Goal: Obtain resource: Download file/media

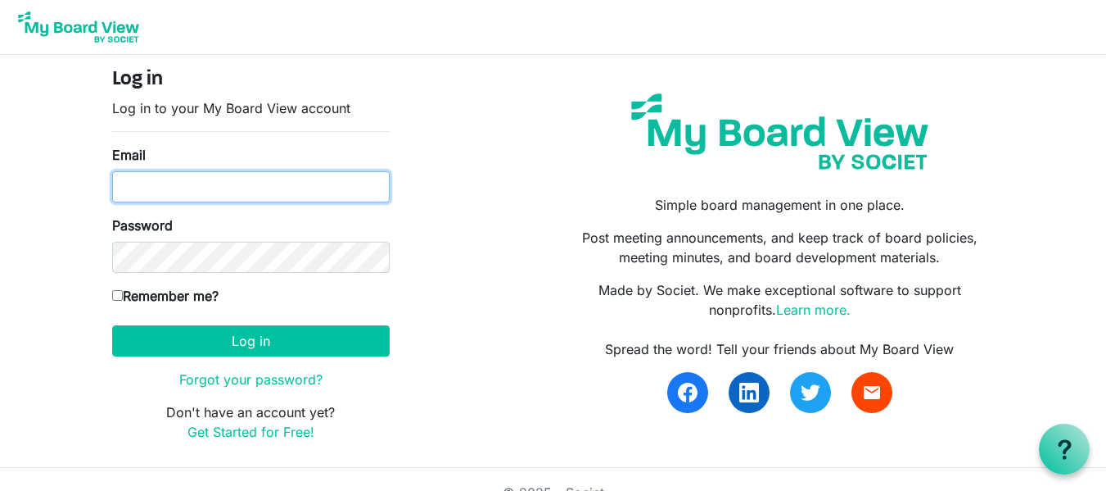
type input "stevewinterbergbu@gmail.com"
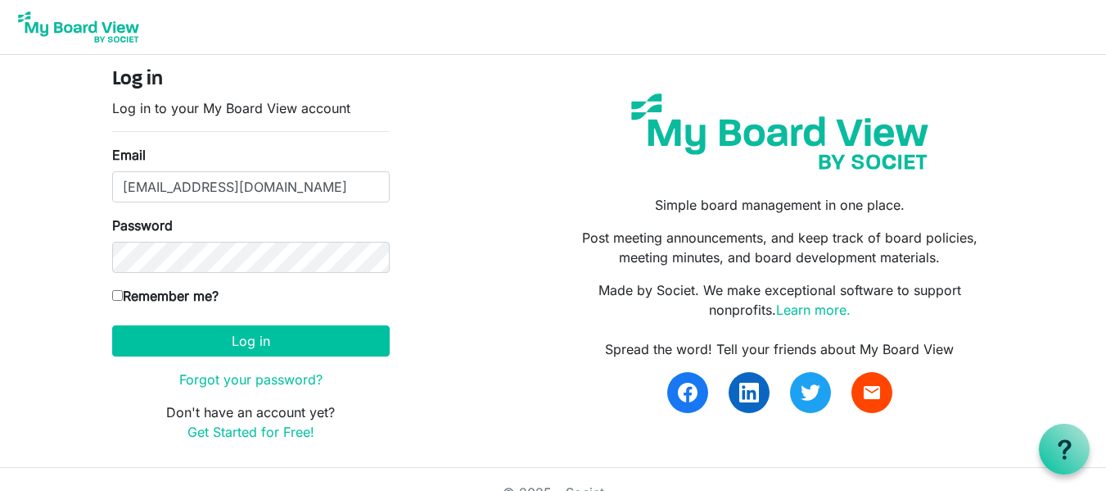
click at [120, 300] on input "Remember me?" at bounding box center [117, 295] width 11 height 11
checkbox input "true"
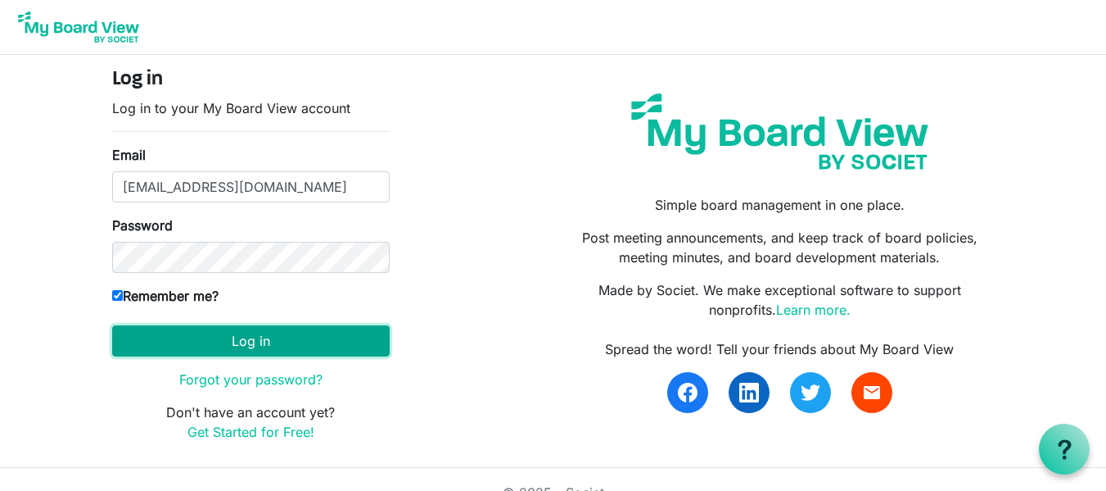
click at [188, 338] on button "Log in" at bounding box center [251, 340] width 278 height 31
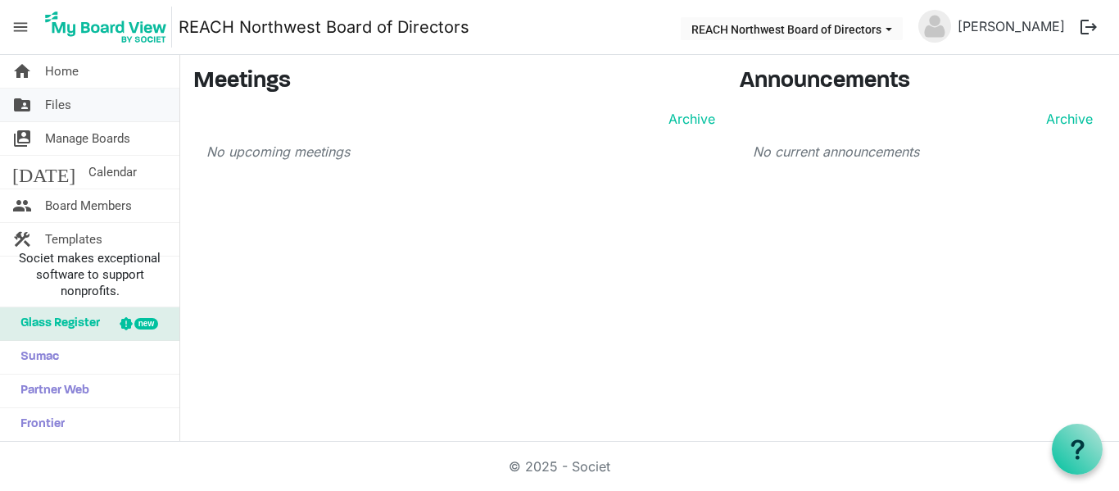
click at [67, 109] on span "Files" at bounding box center [58, 104] width 26 height 33
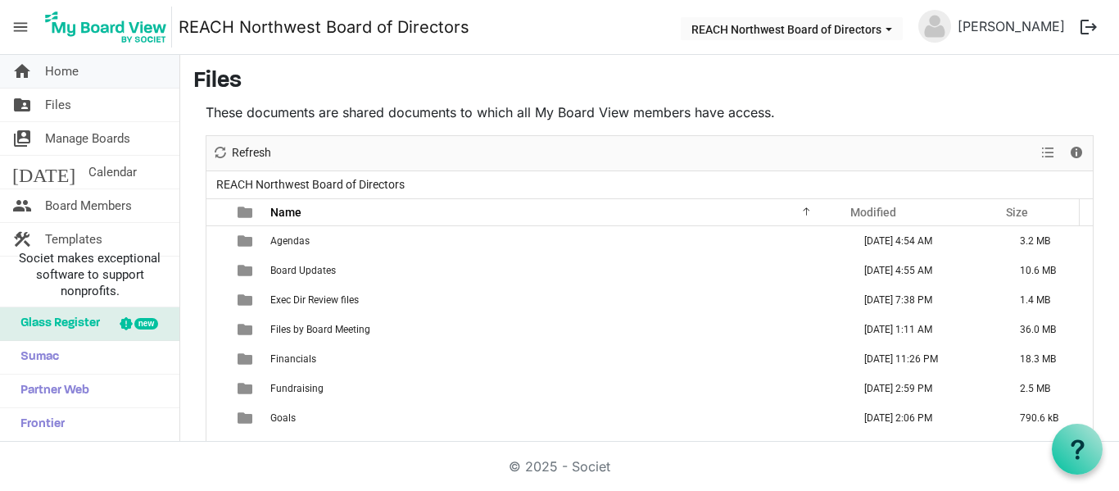
click at [71, 78] on span "Home" at bounding box center [62, 71] width 34 height 33
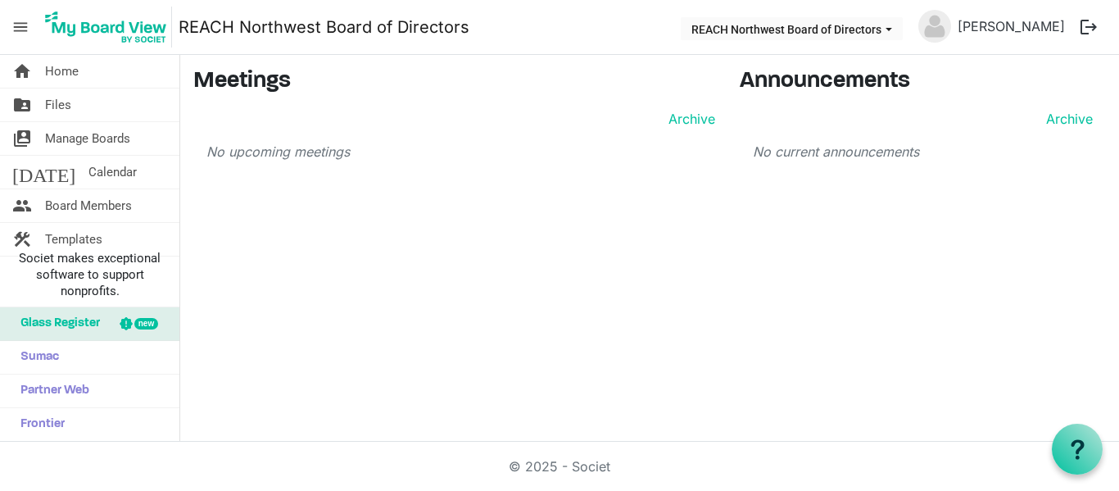
click at [35, 33] on span "menu" at bounding box center [20, 26] width 31 height 31
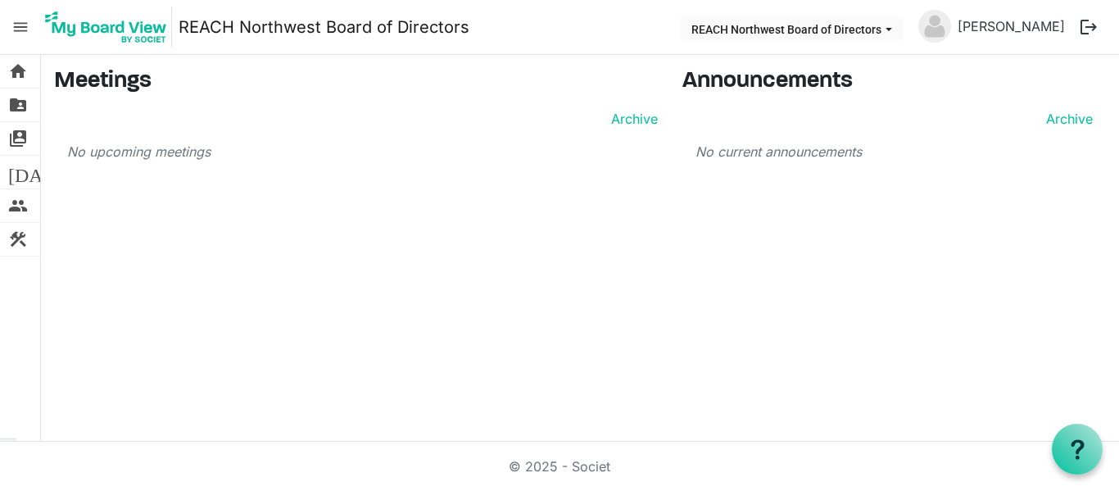
click at [34, 34] on span "menu" at bounding box center [20, 26] width 31 height 31
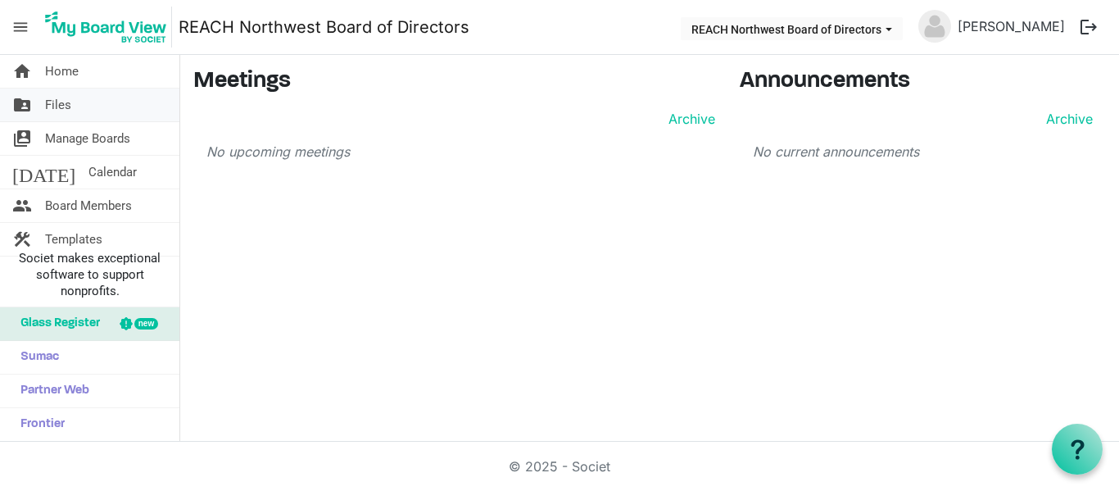
click at [75, 93] on link "folder_shared Files" at bounding box center [89, 104] width 179 height 33
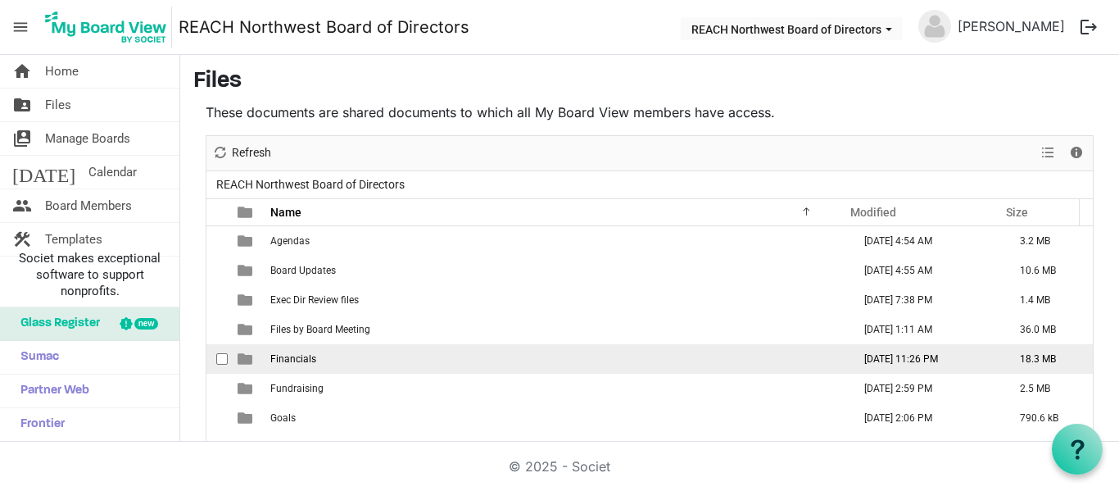
click at [295, 344] on td "Financials" at bounding box center [555, 358] width 581 height 29
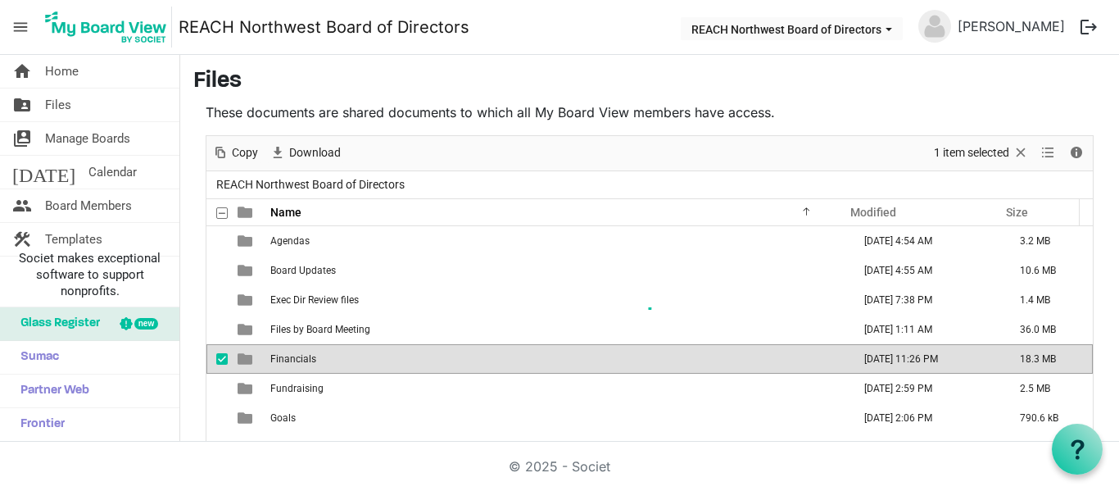
scroll to position [61, 0]
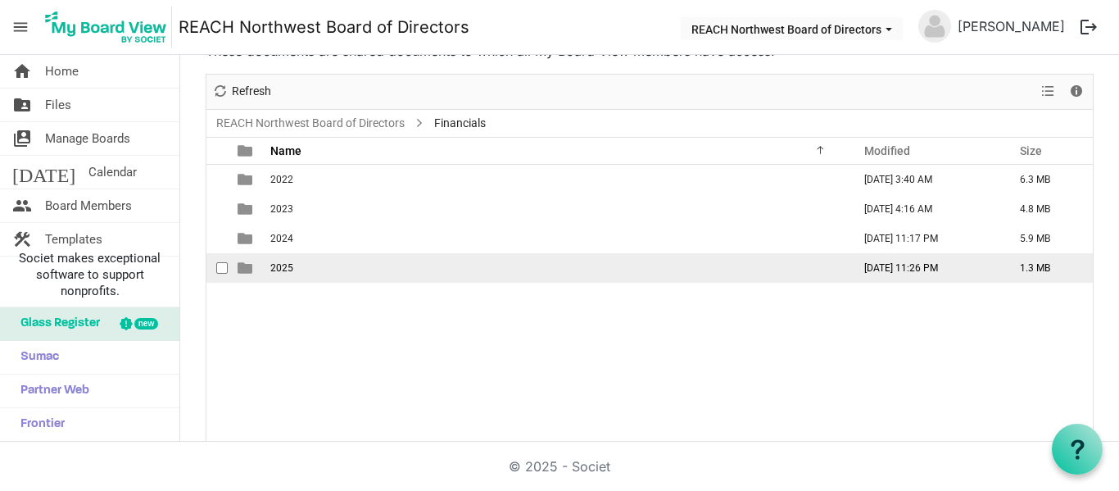
click at [278, 272] on span "2025" at bounding box center [281, 267] width 23 height 11
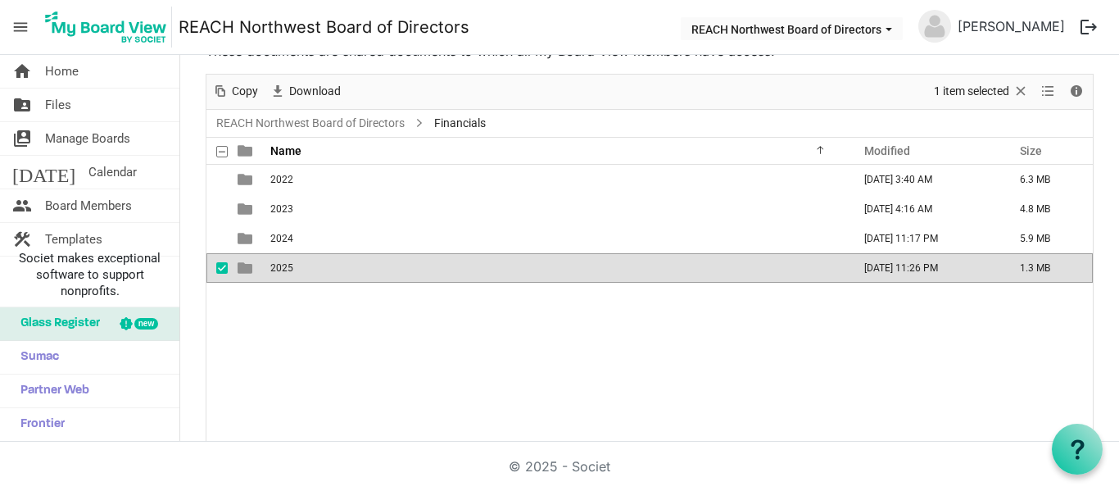
click at [278, 272] on span "2025" at bounding box center [281, 267] width 23 height 11
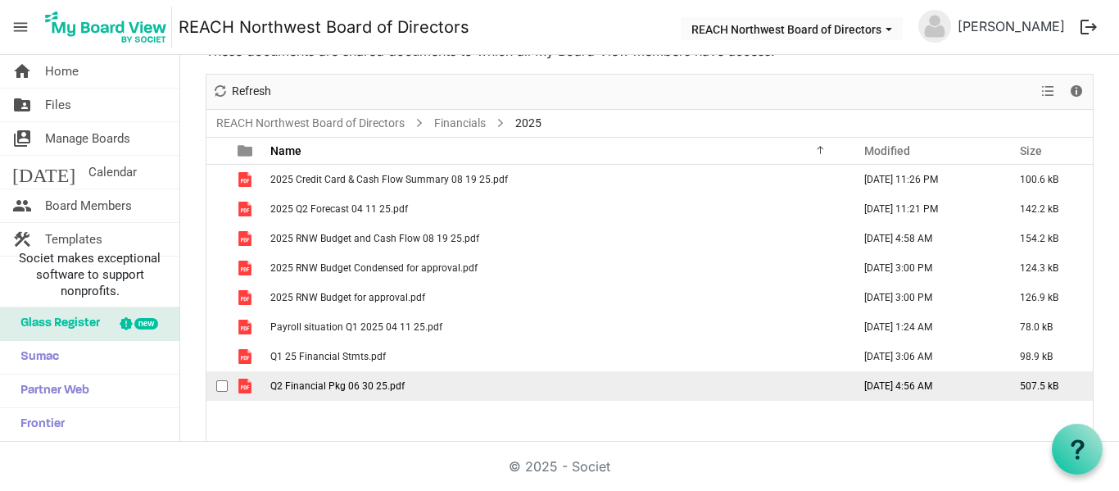
click at [343, 378] on td "Q2 Financial Pkg 06 30 25.pdf" at bounding box center [555, 385] width 581 height 29
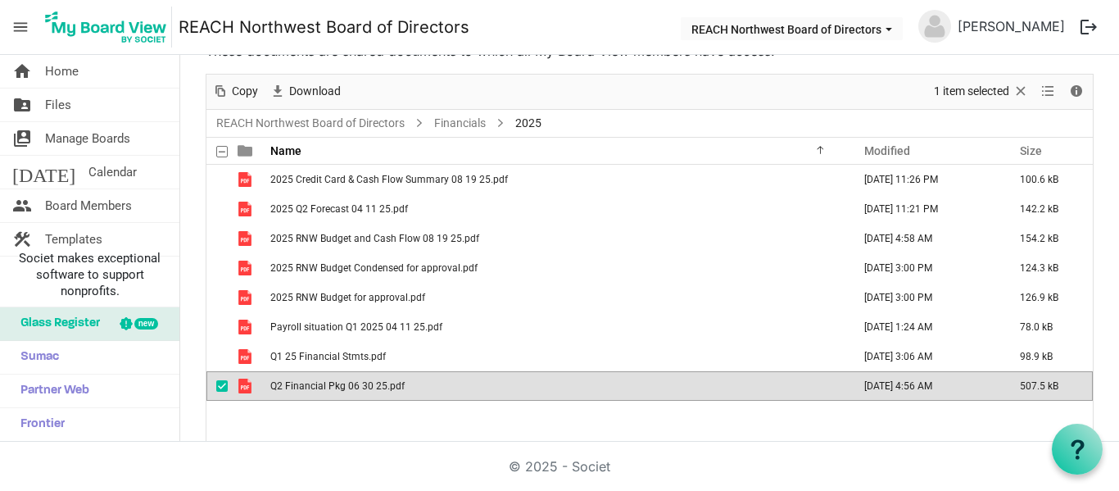
click at [343, 378] on td "Q2 Financial Pkg 06 30 25.pdf" at bounding box center [555, 385] width 581 height 29
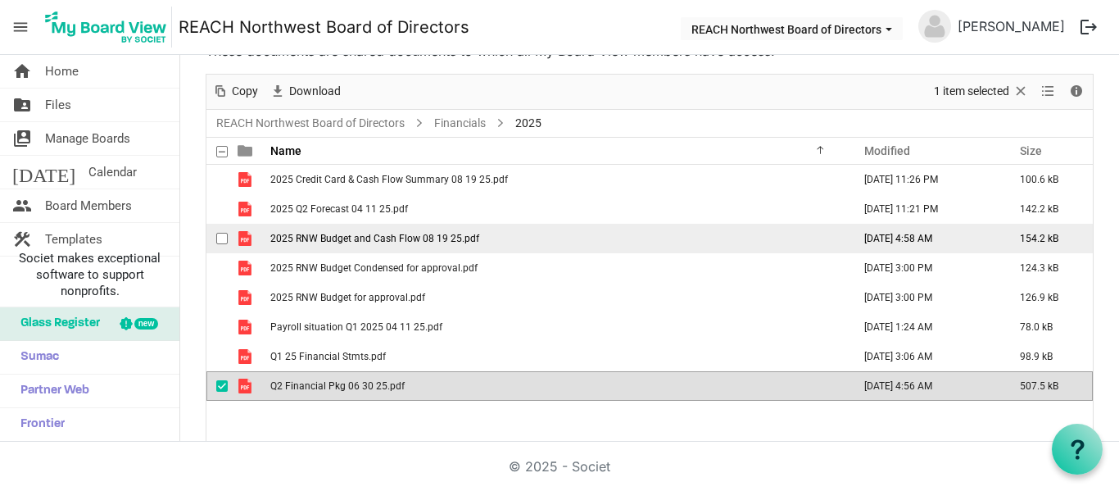
click at [351, 246] on td "2025 RNW Budget and Cash Flow 08 19 25.pdf" at bounding box center [555, 238] width 581 height 29
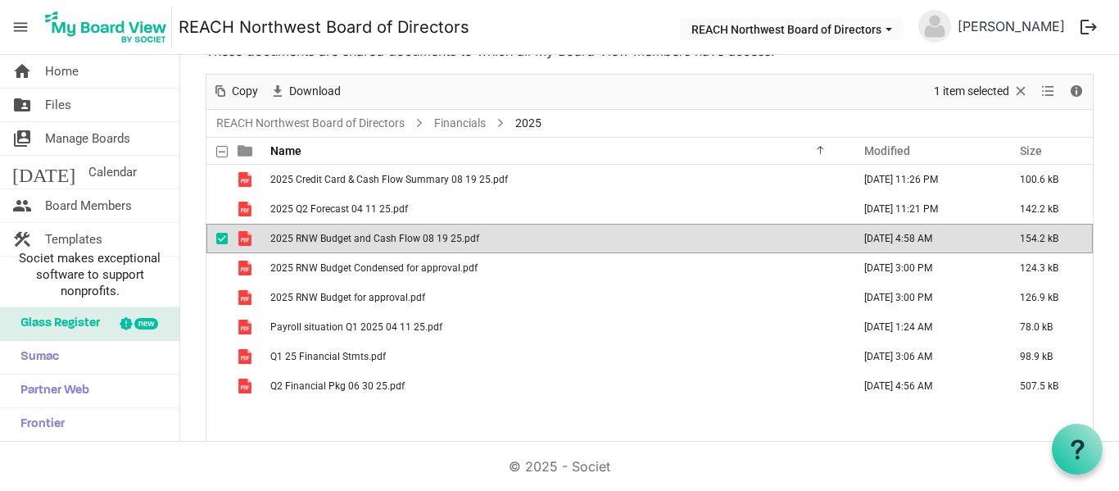
click at [351, 246] on td "2025 RNW Budget and Cash Flow 08 19 25.pdf" at bounding box center [555, 238] width 581 height 29
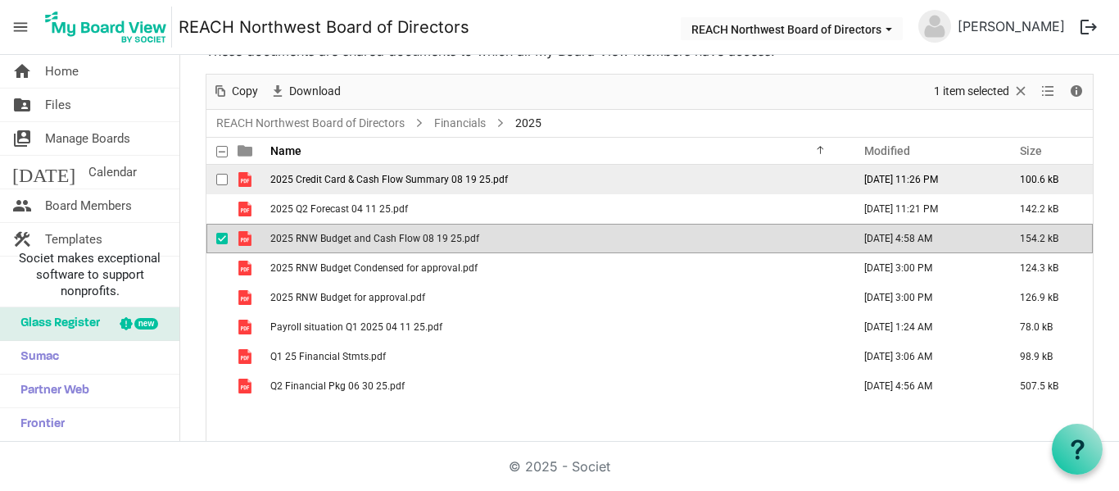
click at [330, 179] on span "2025 Credit Card & Cash Flow Summary 08 19 25.pdf" at bounding box center [389, 179] width 238 height 11
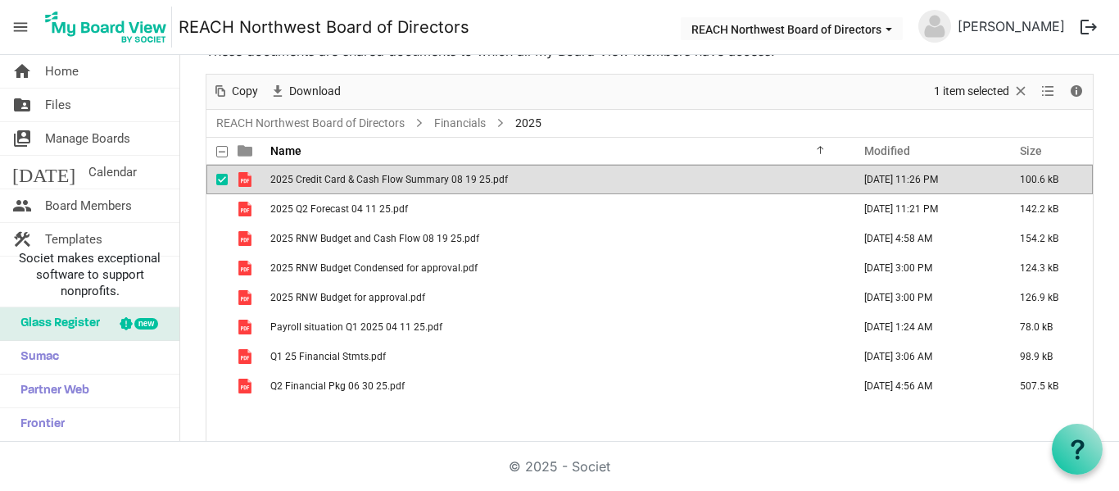
click at [330, 179] on span "2025 Credit Card & Cash Flow Summary 08 19 25.pdf" at bounding box center [389, 179] width 238 height 11
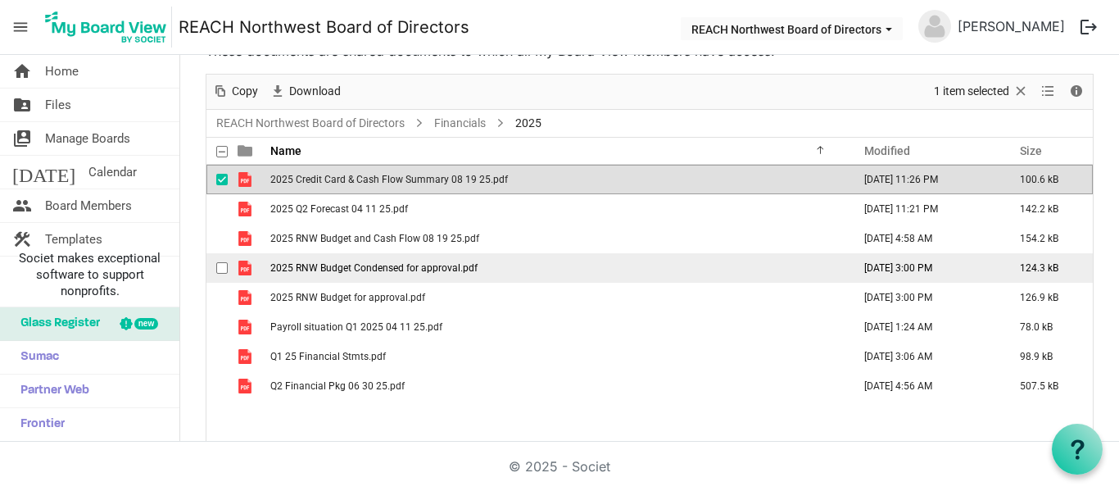
click at [352, 273] on span "2025 RNW Budget Condensed for approval.pdf" at bounding box center [373, 267] width 207 height 11
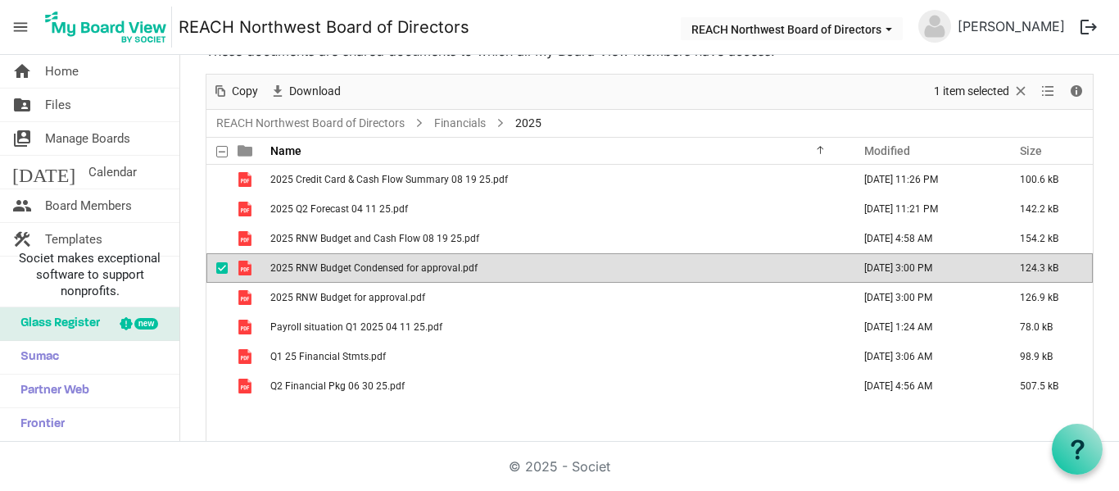
click at [396, 269] on span "2025 RNW Budget Condensed for approval.pdf" at bounding box center [373, 267] width 207 height 11
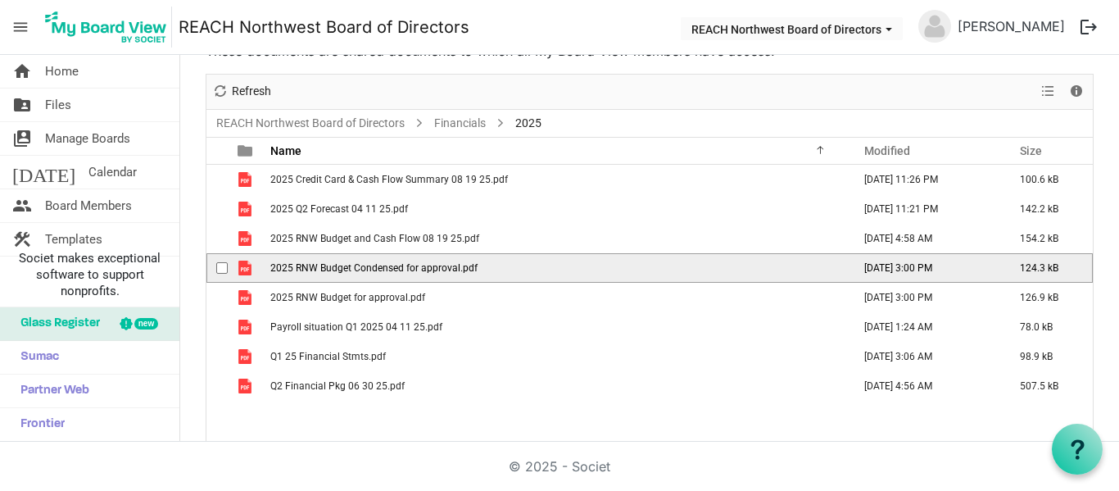
click at [396, 269] on span "2025 RNW Budget Condensed for approval.pdf" at bounding box center [373, 267] width 207 height 11
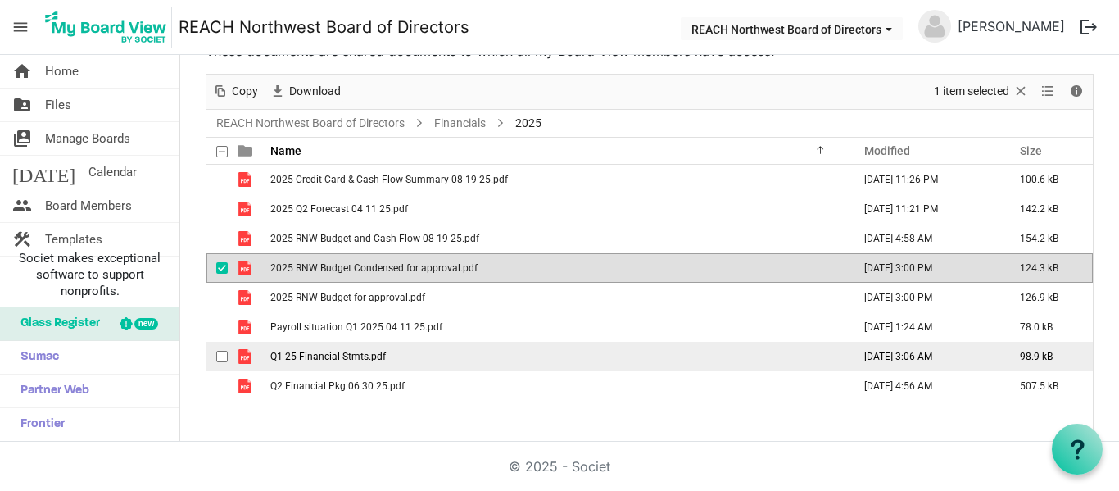
click at [354, 358] on span "Q1 25 Financial Stmts.pdf" at bounding box center [327, 356] width 115 height 11
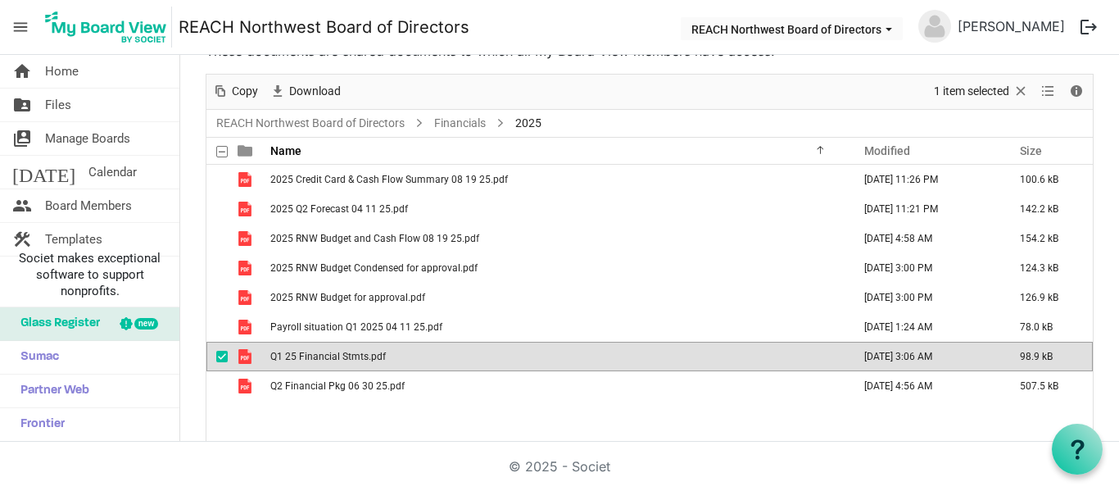
click at [354, 358] on span "Q1 25 Financial Stmts.pdf" at bounding box center [327, 356] width 115 height 11
